Goal: Task Accomplishment & Management: Complete application form

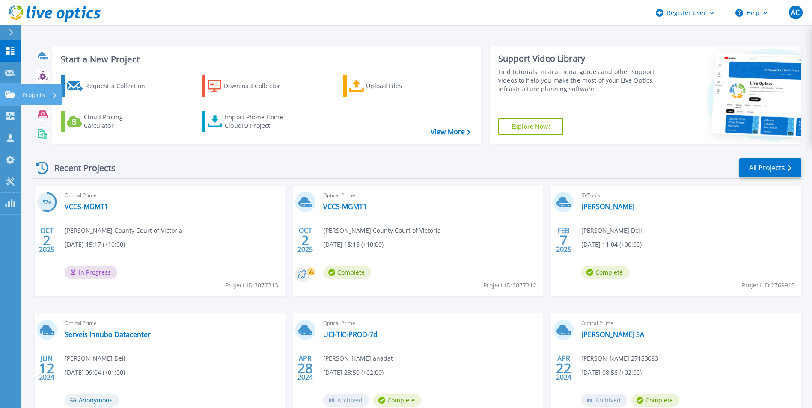
click at [15, 92] on icon at bounding box center [10, 94] width 10 height 7
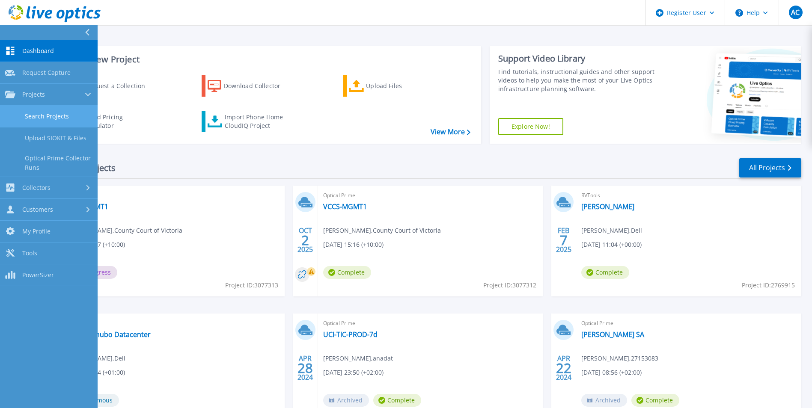
click at [35, 118] on link "Search Projects" at bounding box center [49, 117] width 98 height 22
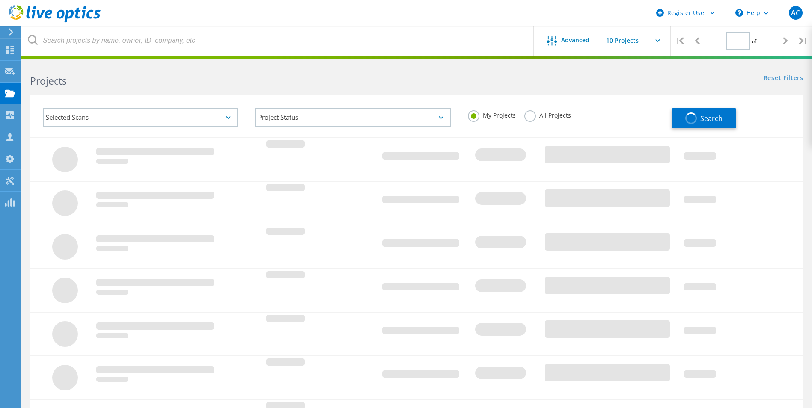
type input "1"
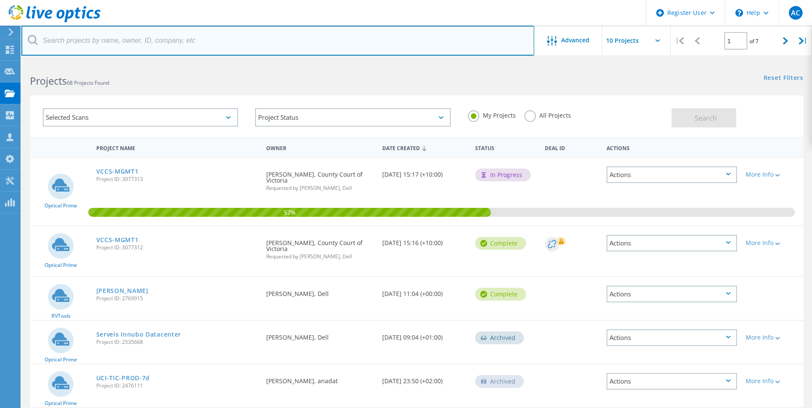
click at [125, 44] on input "text" at bounding box center [277, 41] width 513 height 30
type input "brian dillon"
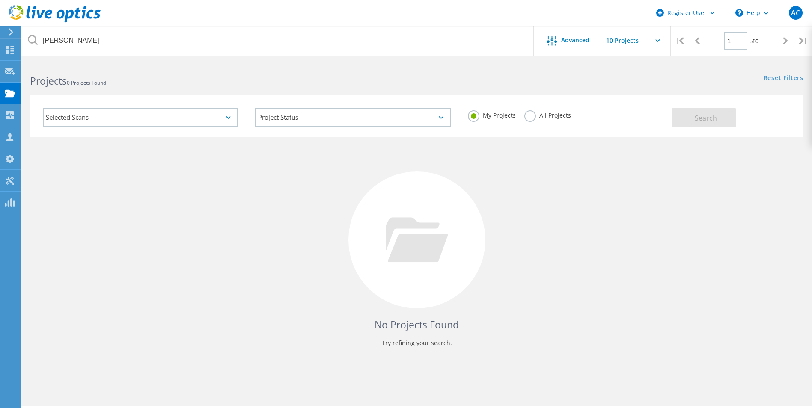
click at [535, 112] on label "All Projects" at bounding box center [547, 114] width 47 height 8
click at [0, 0] on input "All Projects" at bounding box center [0, 0] width 0 height 0
click at [746, 113] on div "Search" at bounding box center [734, 114] width 127 height 28
click at [732, 113] on button "Search" at bounding box center [703, 117] width 65 height 19
click at [9, 70] on use at bounding box center [10, 71] width 10 height 6
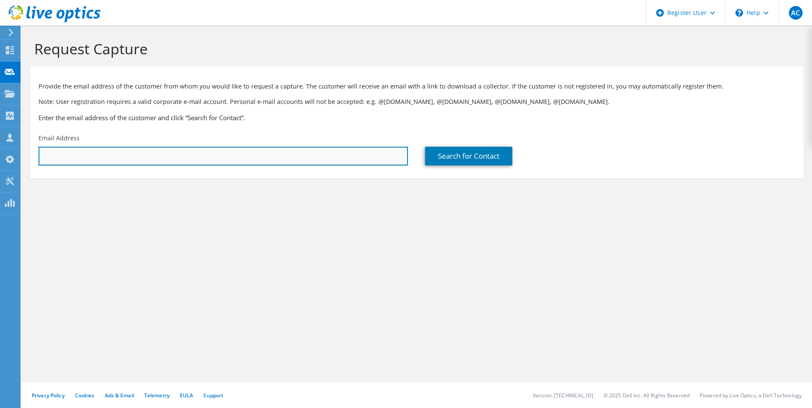
click at [110, 155] on input "text" at bounding box center [223, 156] width 369 height 19
click at [354, 159] on input "text" at bounding box center [223, 156] width 369 height 19
click at [136, 150] on input "text" at bounding box center [223, 156] width 369 height 19
paste input "[PERSON_NAME][EMAIL_ADDRESS][PERSON_NAME][DOMAIN_NAME]"
type input "[PERSON_NAME][EMAIL_ADDRESS][PERSON_NAME][DOMAIN_NAME]"
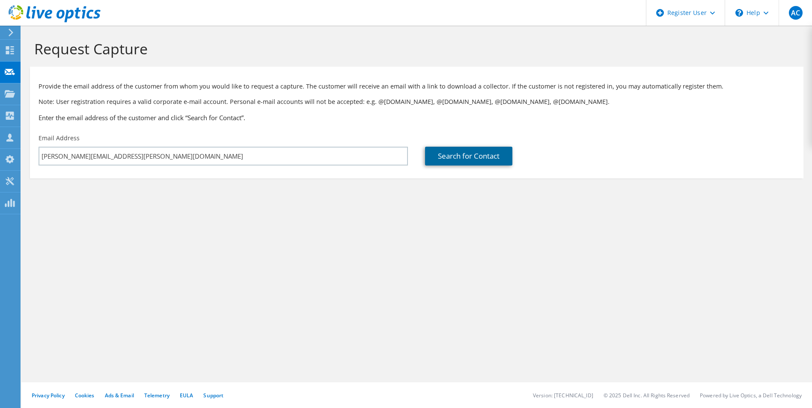
click at [487, 158] on link "Search for Contact" at bounding box center [468, 156] width 87 height 19
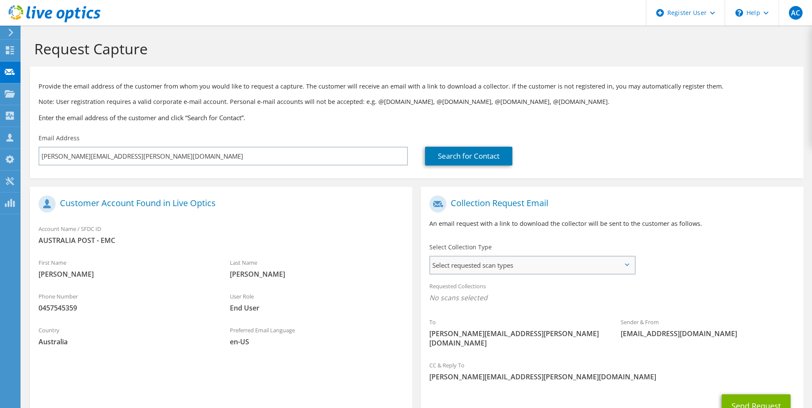
click at [498, 263] on span "Select requested scan types" at bounding box center [532, 265] width 204 height 17
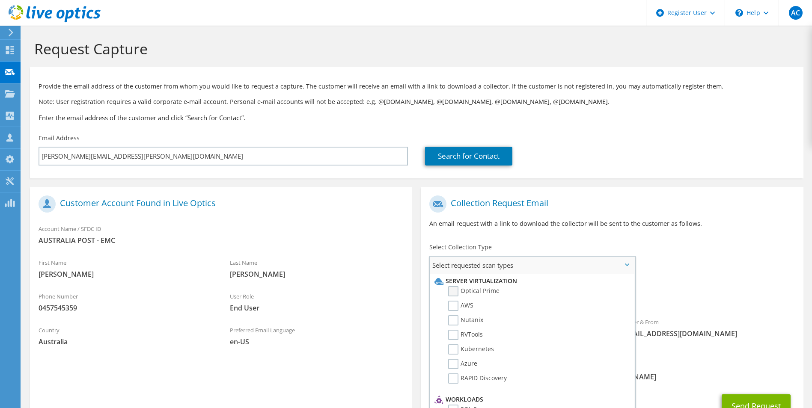
click at [452, 290] on label "Optical Prime" at bounding box center [473, 291] width 51 height 10
click at [0, 0] on input "Optical Prime" at bounding box center [0, 0] width 0 height 0
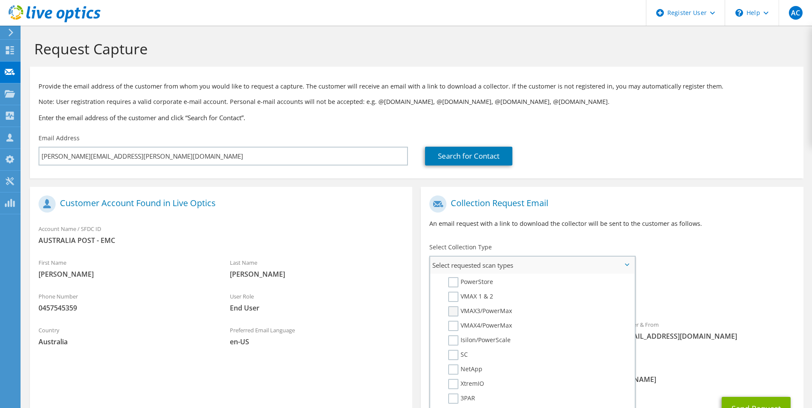
scroll to position [171, 0]
drag, startPoint x: 495, startPoint y: 326, endPoint x: 493, endPoint y: 335, distance: 9.6
click at [495, 326] on label "VMAX3/PowerMax" at bounding box center [480, 328] width 64 height 10
click at [0, 0] on input "VMAX3/PowerMax" at bounding box center [0, 0] width 0 height 0
click at [492, 341] on label "VMAX4/PowerMax" at bounding box center [480, 343] width 64 height 10
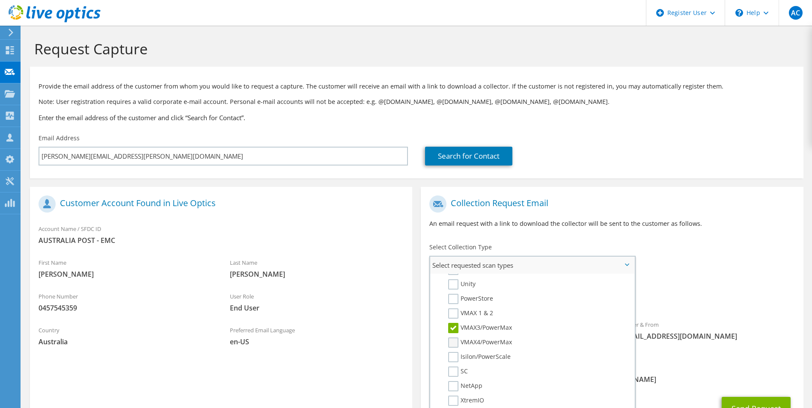
click at [0, 0] on input "VMAX4/PowerMax" at bounding box center [0, 0] width 0 height 0
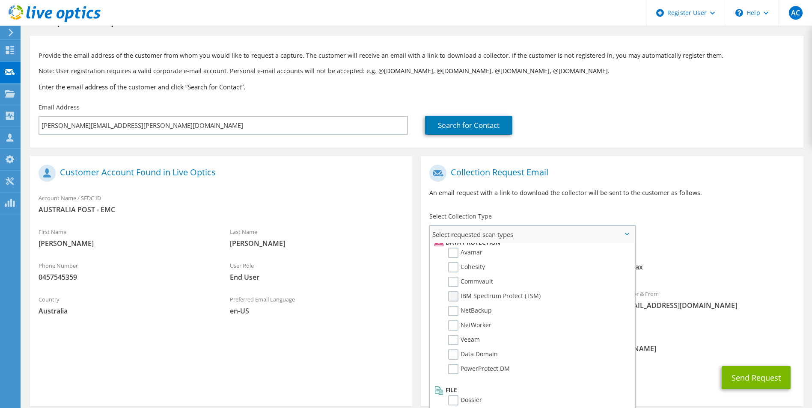
scroll to position [62, 0]
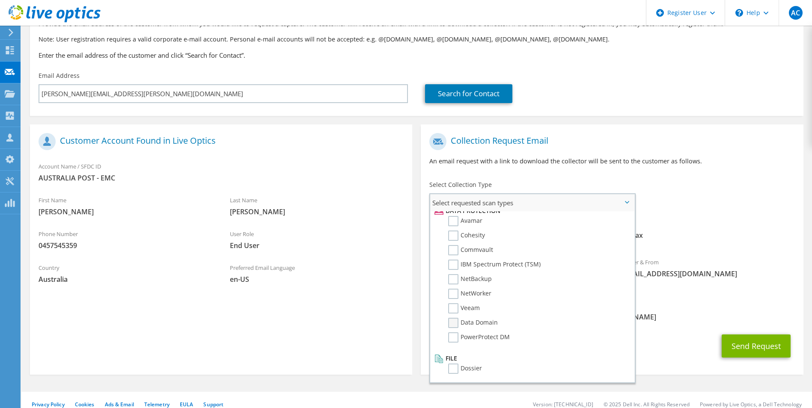
click at [482, 323] on label "Data Domain" at bounding box center [473, 323] width 50 height 10
click at [0, 0] on input "Data Domain" at bounding box center [0, 0] width 0 height 0
click at [678, 312] on span "[PERSON_NAME][EMAIL_ADDRESS][PERSON_NAME][DOMAIN_NAME]" at bounding box center [611, 316] width 365 height 9
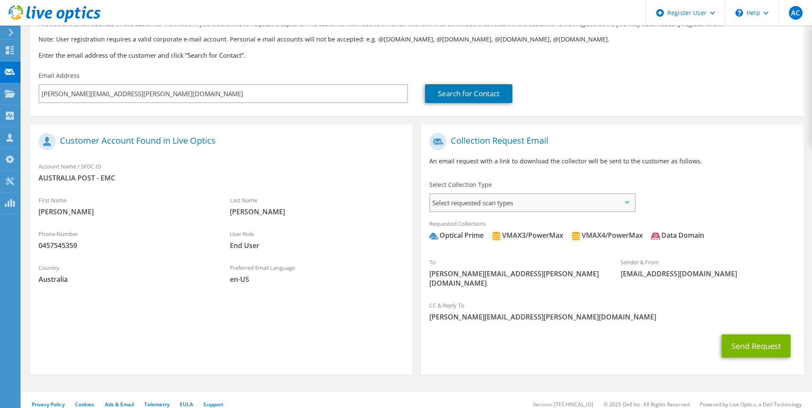
click at [601, 210] on span "Select requested scan types" at bounding box center [532, 202] width 204 height 17
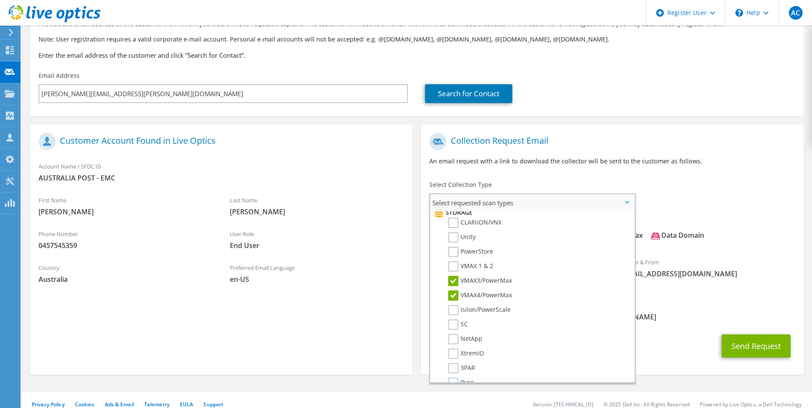
scroll to position [164, 0]
click at [488, 287] on label "VMAX4/PowerMax" at bounding box center [480, 287] width 64 height 10
click at [0, 0] on input "VMAX4/PowerMax" at bounding box center [0, 0] width 0 height 0
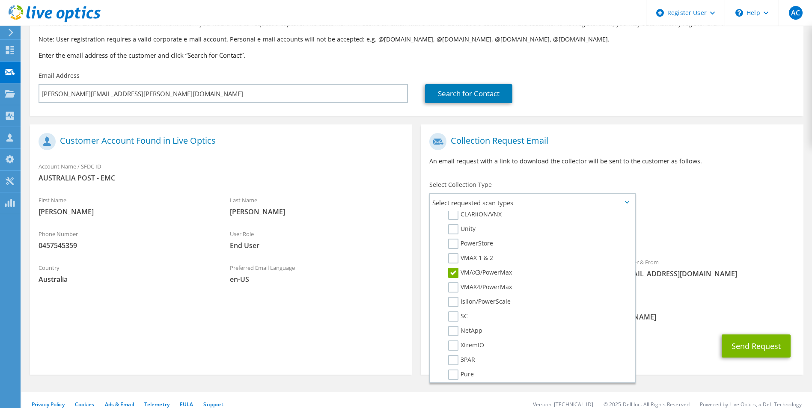
click at [672, 296] on div "CC & Reply To [PERSON_NAME][EMAIL_ADDRESS][PERSON_NAME][DOMAIN_NAME]" at bounding box center [612, 311] width 382 height 30
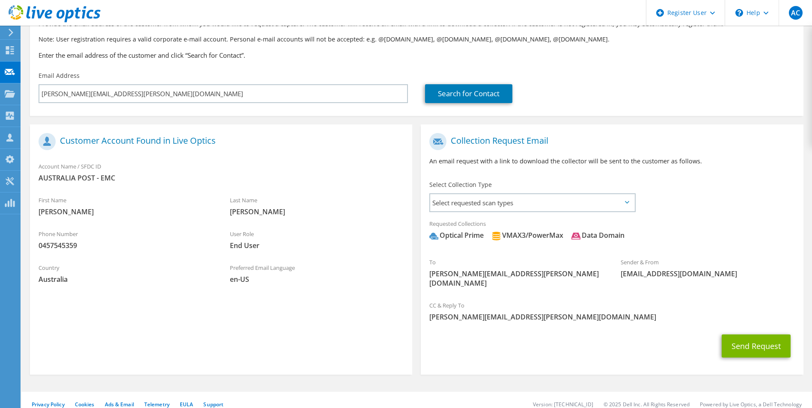
click at [127, 219] on div "First Name [PERSON_NAME]" at bounding box center [125, 206] width 191 height 30
click at [754, 337] on button "Send Request" at bounding box center [755, 346] width 69 height 23
